Goal: Find specific page/section: Locate a particular part of the current website

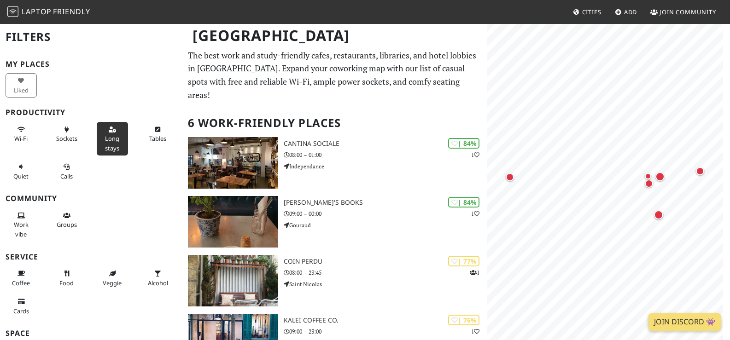
click at [110, 144] on span "Long stays" at bounding box center [112, 144] width 14 height 18
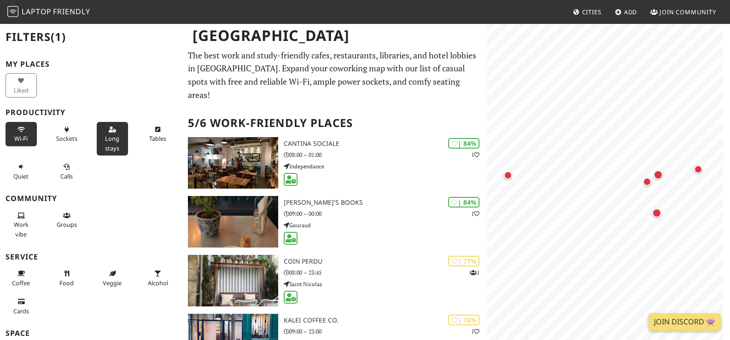
click at [22, 140] on span "Wi-Fi" at bounding box center [20, 139] width 13 height 8
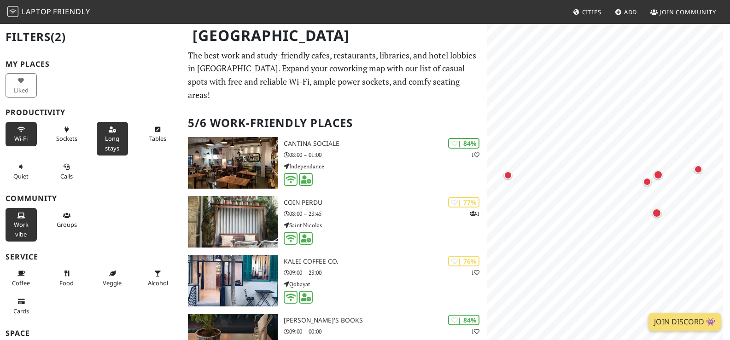
click at [28, 216] on button "Work vibe" at bounding box center [21, 225] width 31 height 34
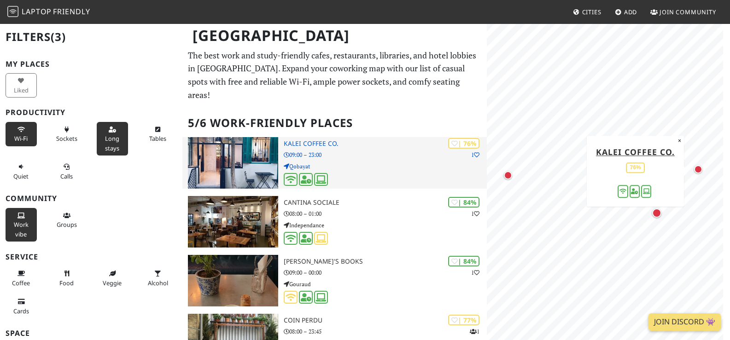
click at [300, 151] on p "09:00 – 23:00" at bounding box center [385, 155] width 203 height 9
